Goal: Information Seeking & Learning: Learn about a topic

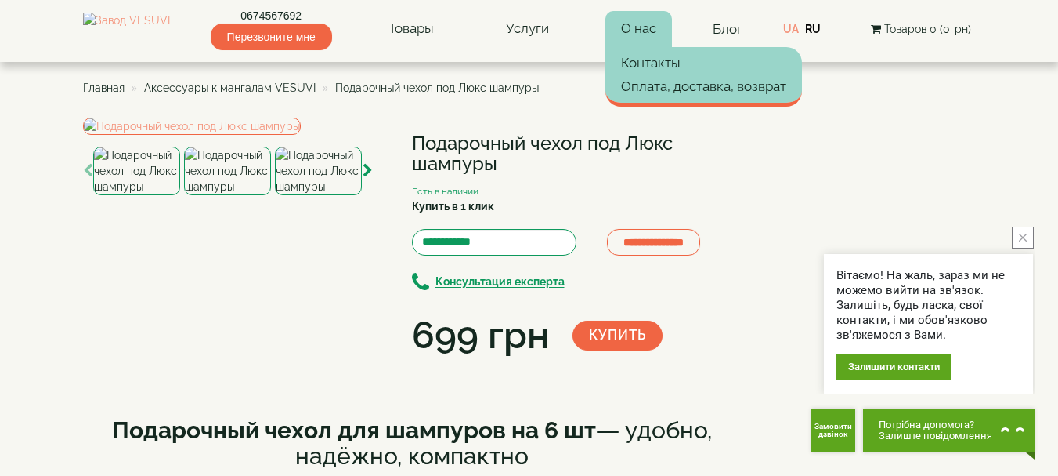
click at [655, 30] on link "О нас" at bounding box center [639, 29] width 67 height 36
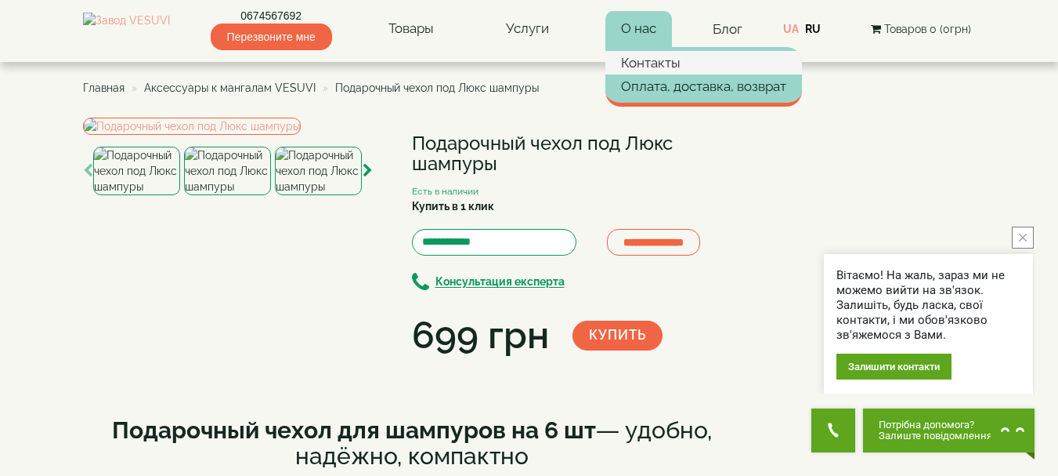
click at [672, 63] on link "Контакты" at bounding box center [704, 63] width 197 height 24
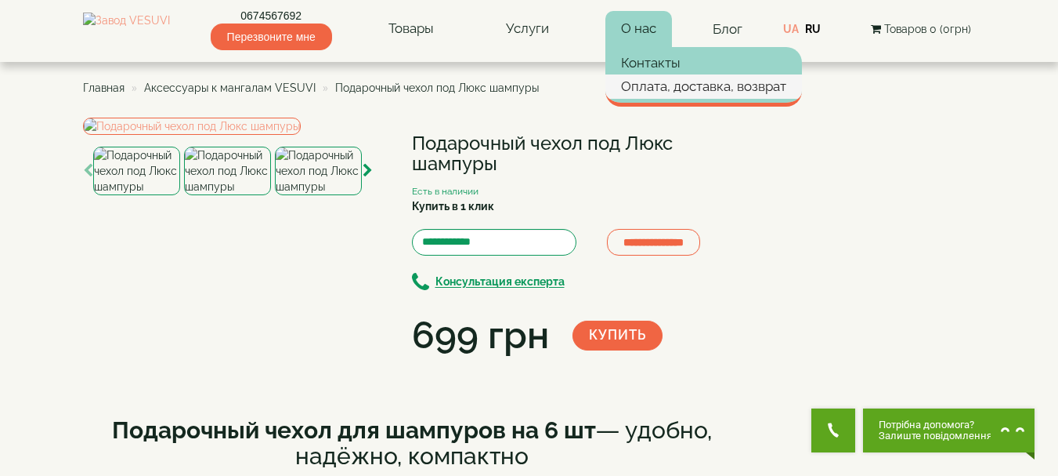
click at [681, 90] on link "Оплата, доставка, возврат" at bounding box center [704, 86] width 197 height 24
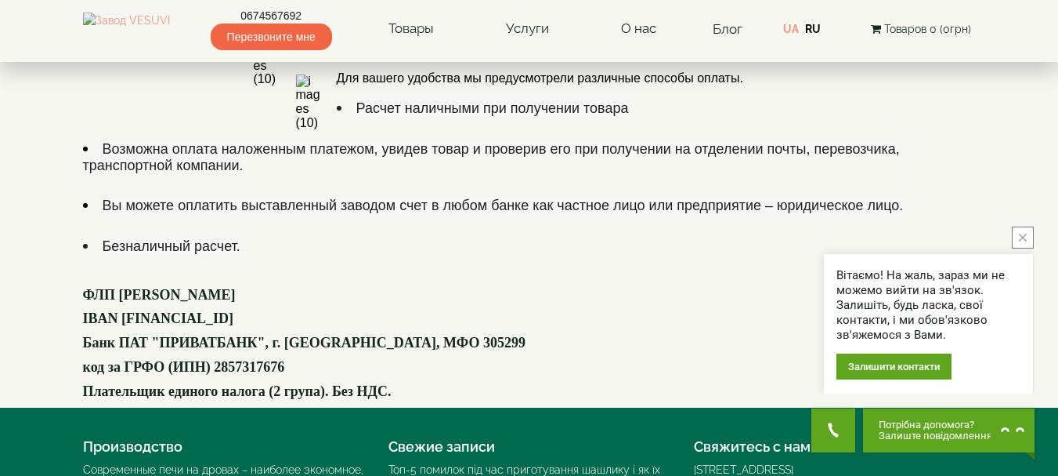
scroll to position [1076, 0]
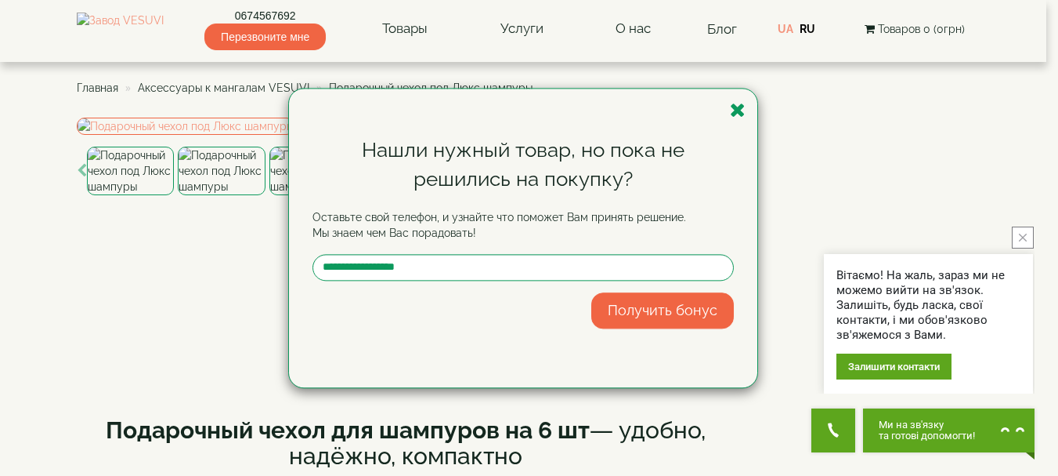
click at [1047, 128] on div "Нашли нужный товар, но пока не решились на покупку? Оставьте свой телефон, и уз…" at bounding box center [529, 238] width 1058 height 476
click at [732, 111] on icon "button" at bounding box center [738, 110] width 16 height 20
